Goal: Entertainment & Leisure: Consume media (video, audio)

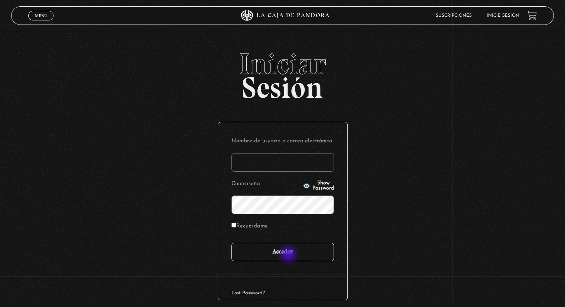
type input "[EMAIL_ADDRESS][PERSON_NAME][DOMAIN_NAME]"
click at [289, 253] on input "Acceder" at bounding box center [282, 252] width 103 height 19
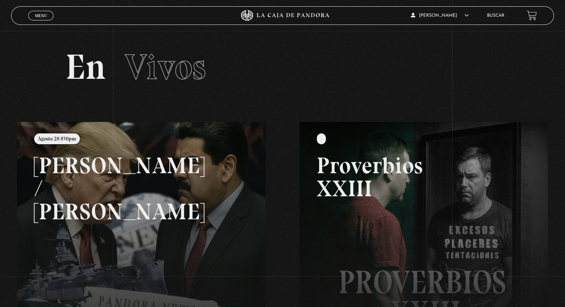
click at [289, 252] on div "Menu Cerrar Yorleny Acuña Díaz En vivos Pandora Centinelas Mi cuenta Salir Busc…" at bounding box center [282, 256] width 565 height 450
click at [166, 202] on link at bounding box center [299, 275] width 565 height 307
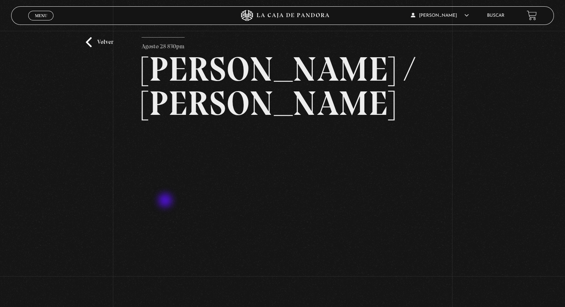
scroll to position [37, 0]
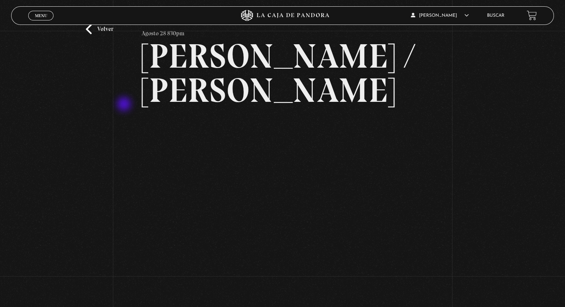
click at [125, 105] on div "Volver [DATE] 830pm [PERSON_NAME] / [GEOGRAPHIC_DATA]" at bounding box center [282, 236] width 565 height 484
